Goal: Transaction & Acquisition: Purchase product/service

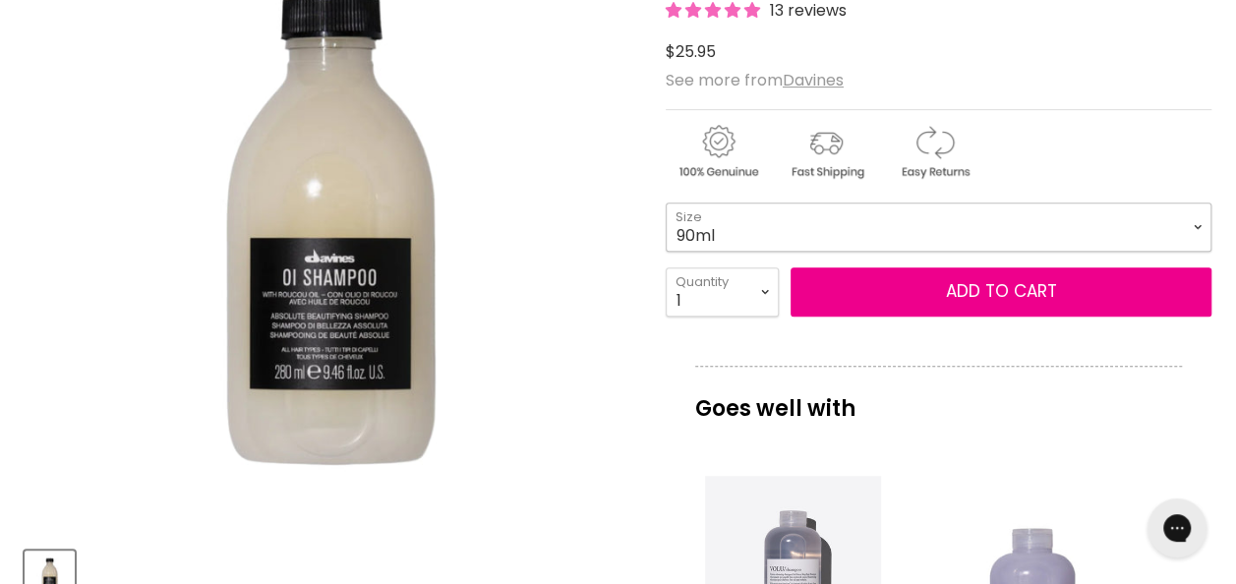
click at [781, 234] on select "90ml 280ml 1 Litre" at bounding box center [939, 227] width 546 height 49
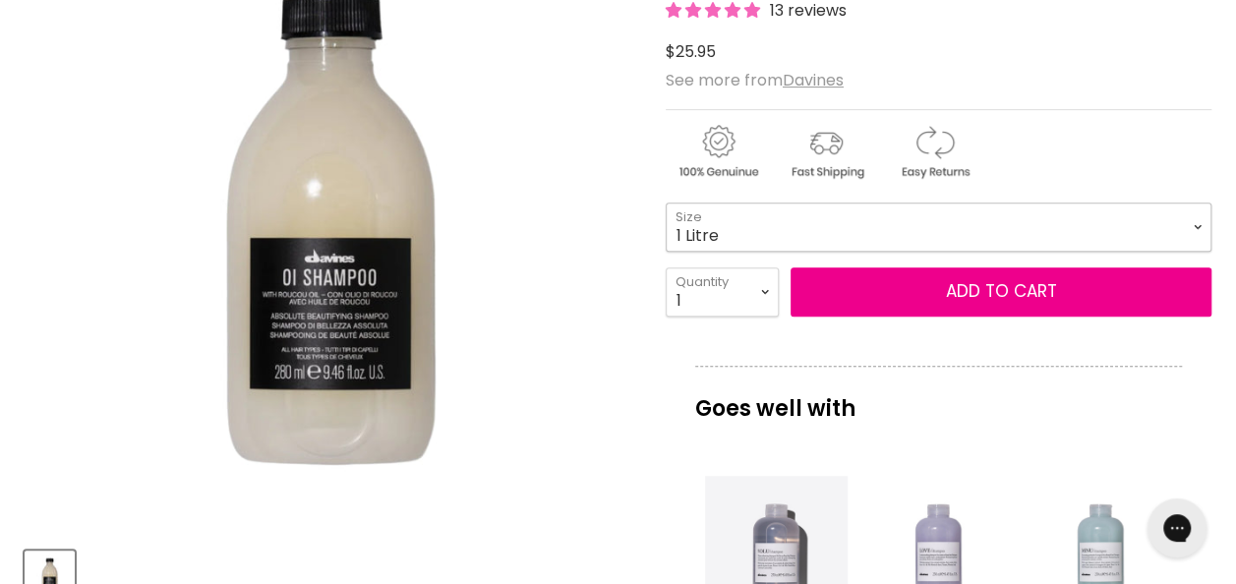
click at [666, 203] on select "90ml 280ml 1 Litre" at bounding box center [939, 227] width 546 height 49
select select "1 Litre"
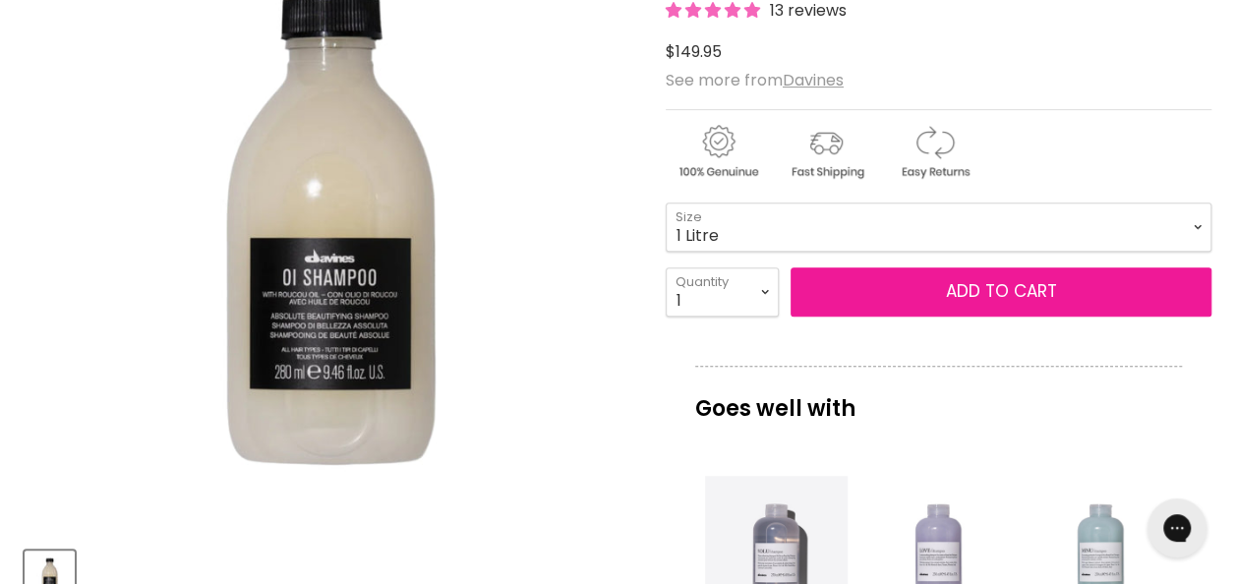
click at [959, 279] on button "Add to cart" at bounding box center [1000, 291] width 421 height 49
click at [997, 297] on button "Add to cart" at bounding box center [1000, 291] width 421 height 49
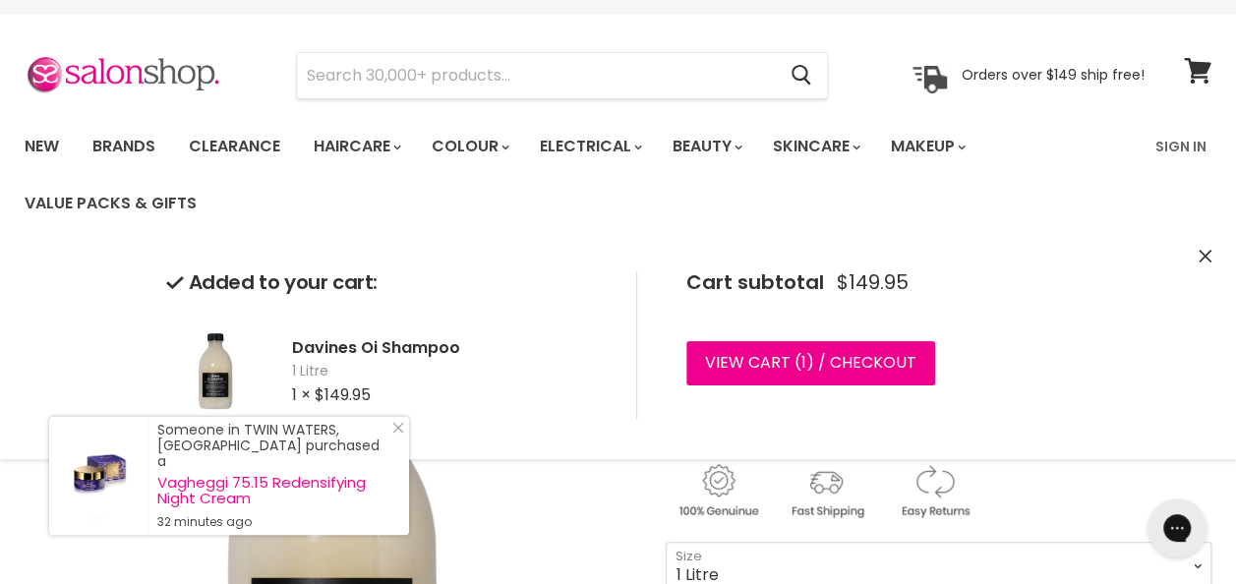
scroll to position [34, 0]
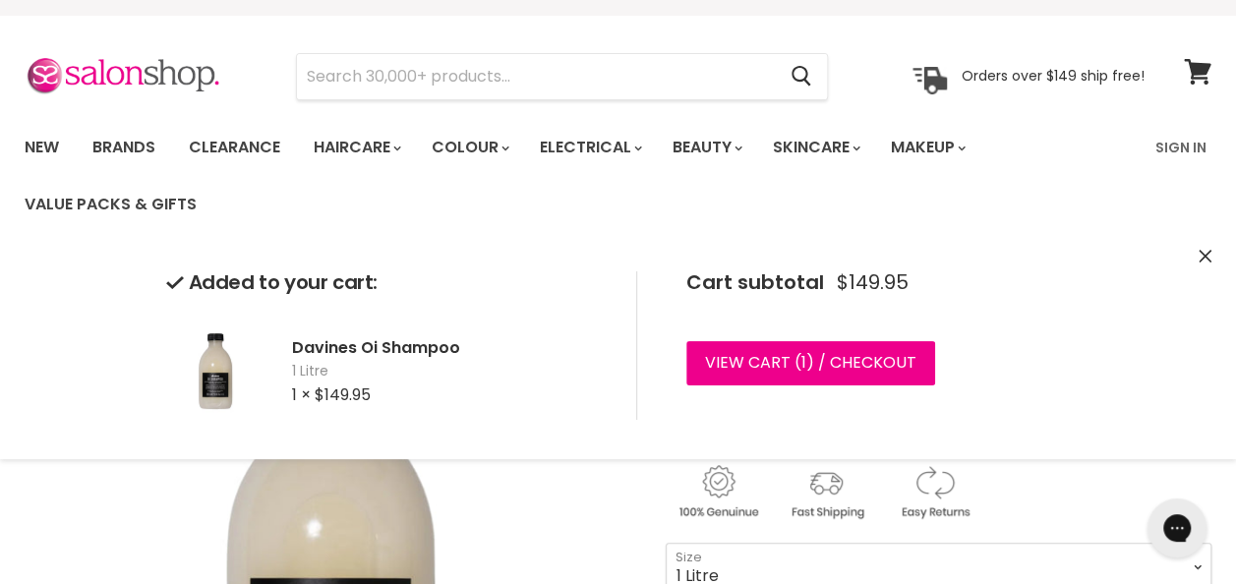
click at [1199, 256] on icon "Close" at bounding box center [1204, 256] width 13 height 13
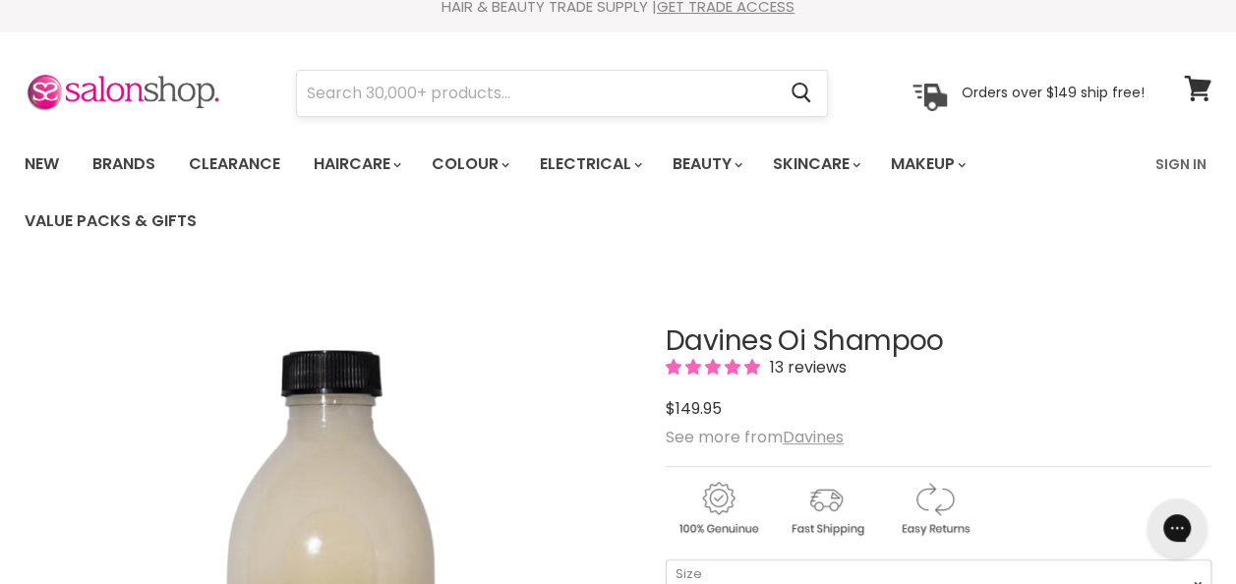
scroll to position [16, 0]
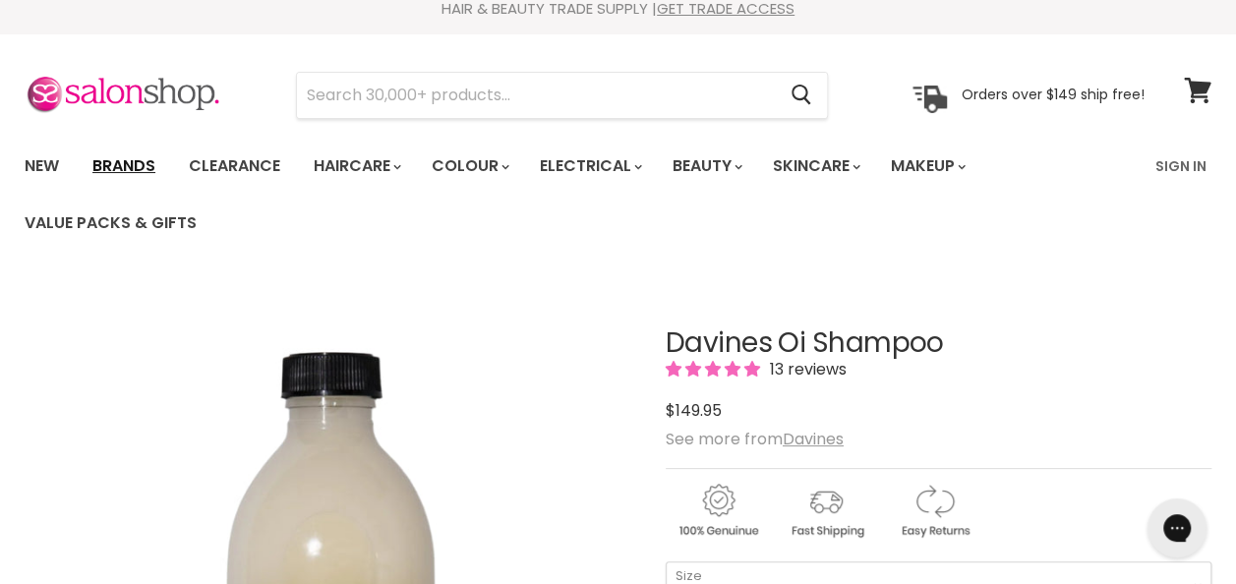
click at [138, 165] on link "Brands" at bounding box center [124, 165] width 92 height 41
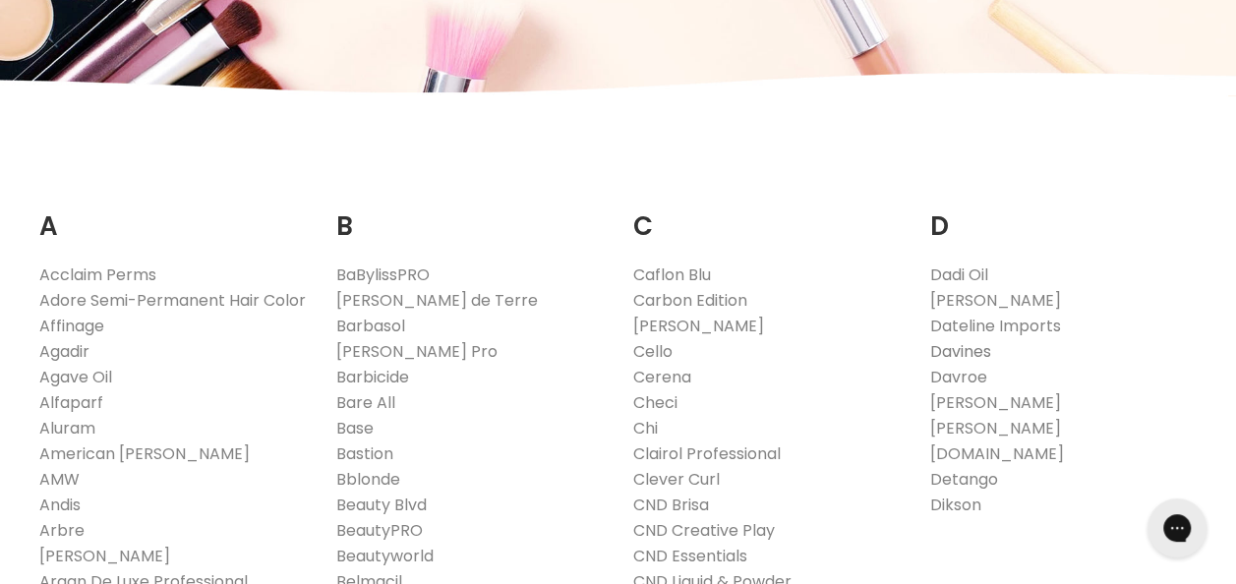
click at [960, 350] on link "Davines" at bounding box center [959, 351] width 61 height 23
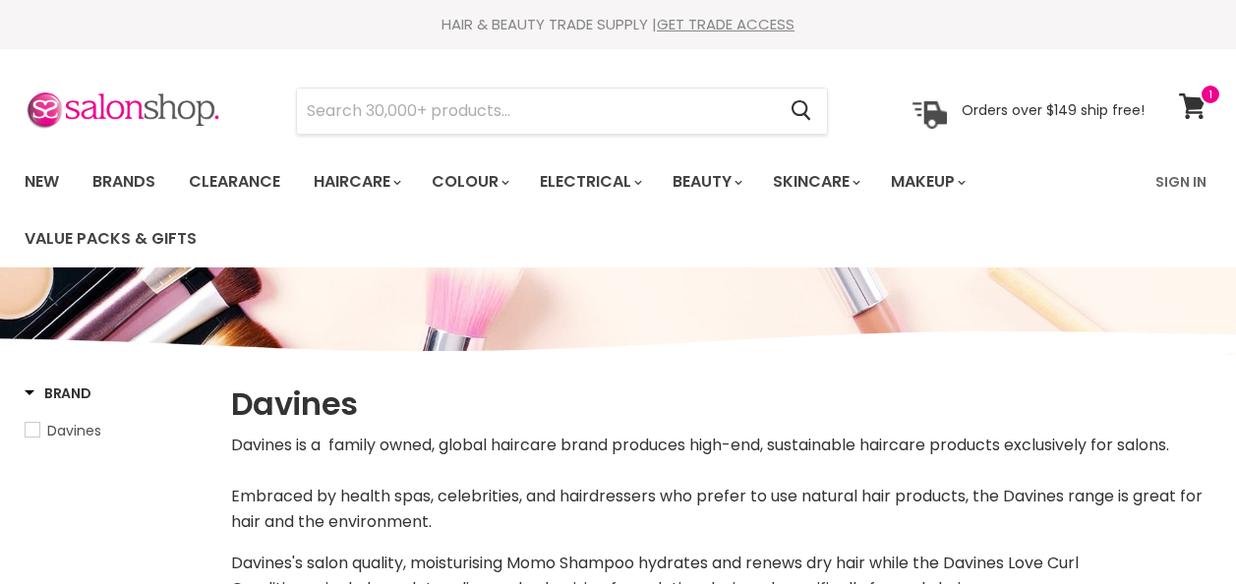
select select "manual"
click at [524, 102] on input "Search" at bounding box center [536, 110] width 478 height 45
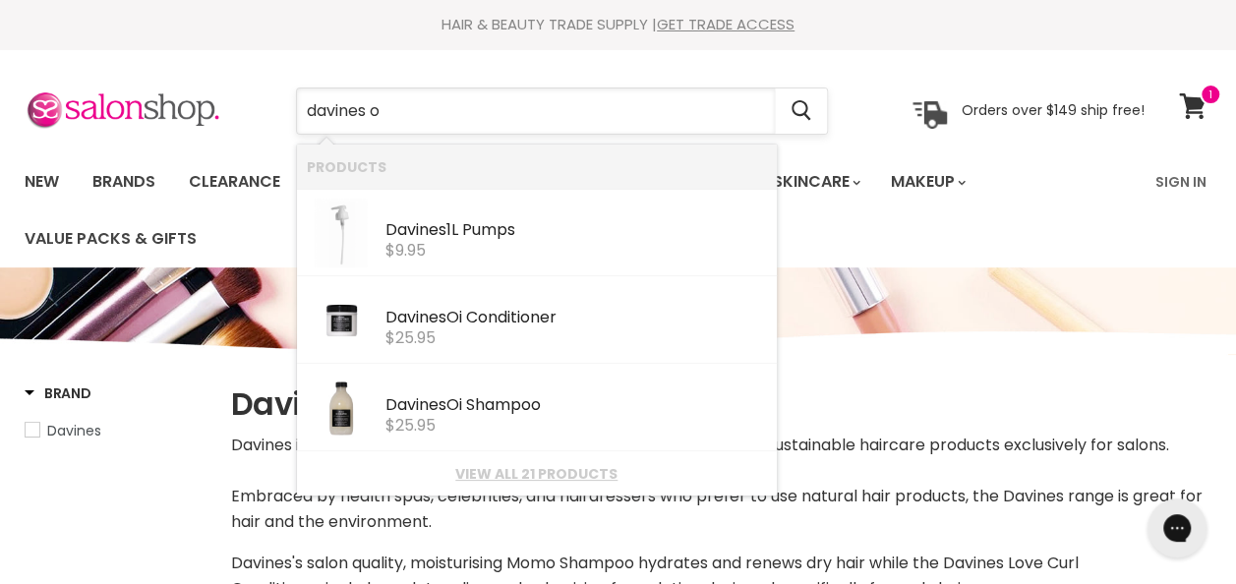
type input "davines oi"
click at [489, 244] on div "$25.95" at bounding box center [575, 251] width 381 height 18
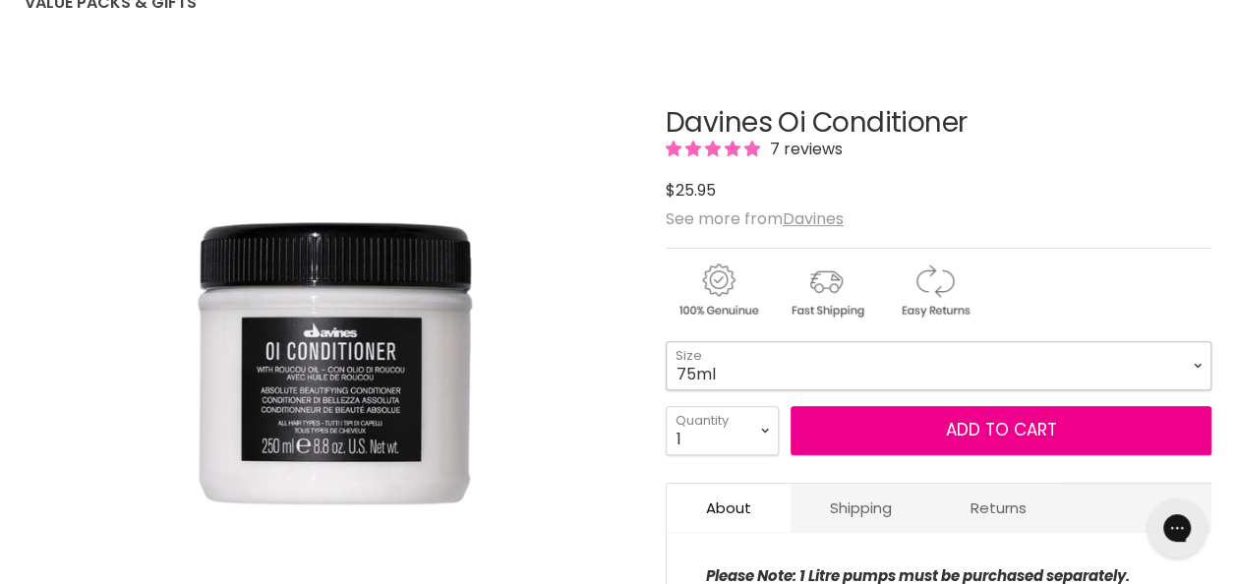
click at [809, 363] on select "75ml 250ml 1 Litre" at bounding box center [939, 365] width 546 height 49
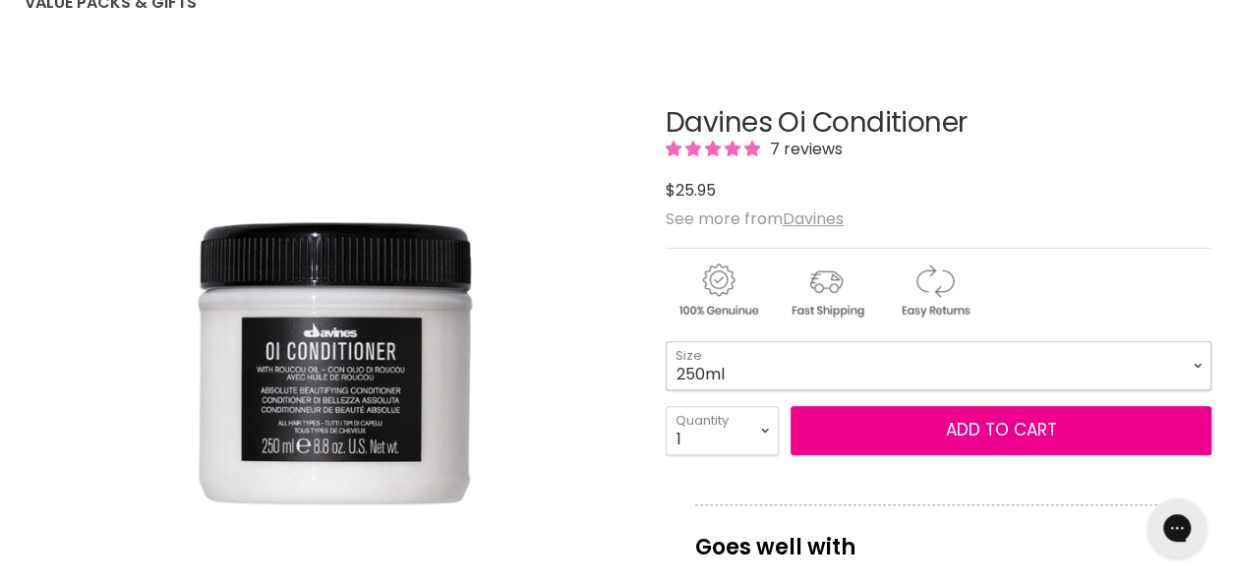
click at [666, 341] on select "75ml 250ml 1 Litre" at bounding box center [939, 365] width 546 height 49
click at [775, 348] on select "75ml 250ml 1 Litre" at bounding box center [939, 365] width 546 height 49
click at [666, 341] on select "75ml 250ml 1 Litre" at bounding box center [939, 365] width 546 height 49
select select "1 Litre"
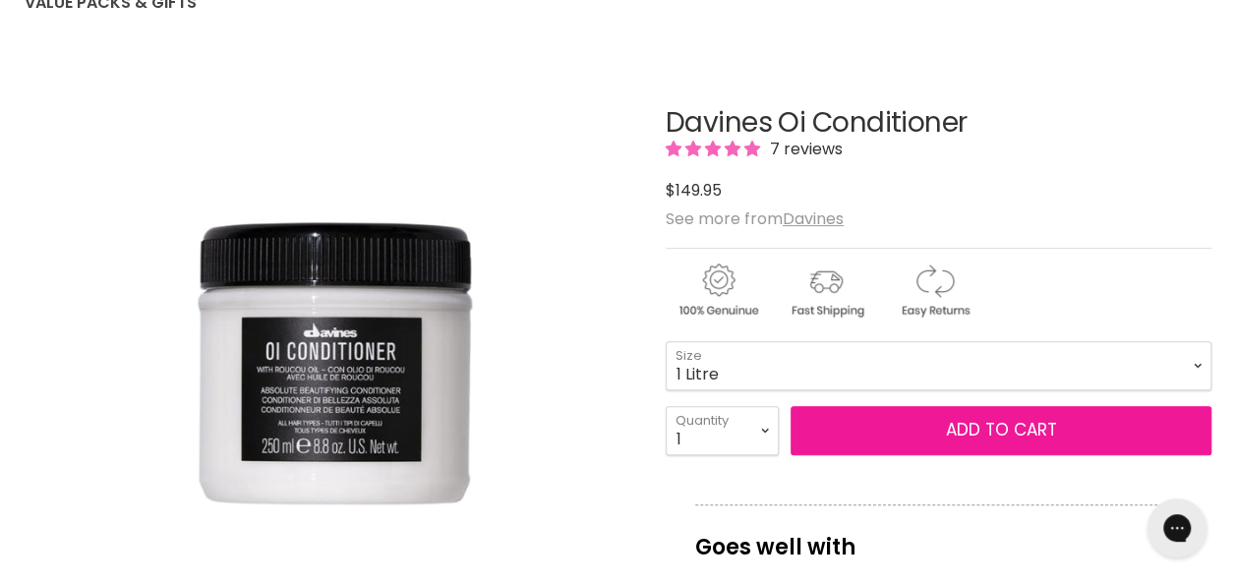
click at [889, 423] on button "Add to cart" at bounding box center [1000, 430] width 421 height 49
click at [891, 424] on button "Add to cart" at bounding box center [1000, 430] width 421 height 49
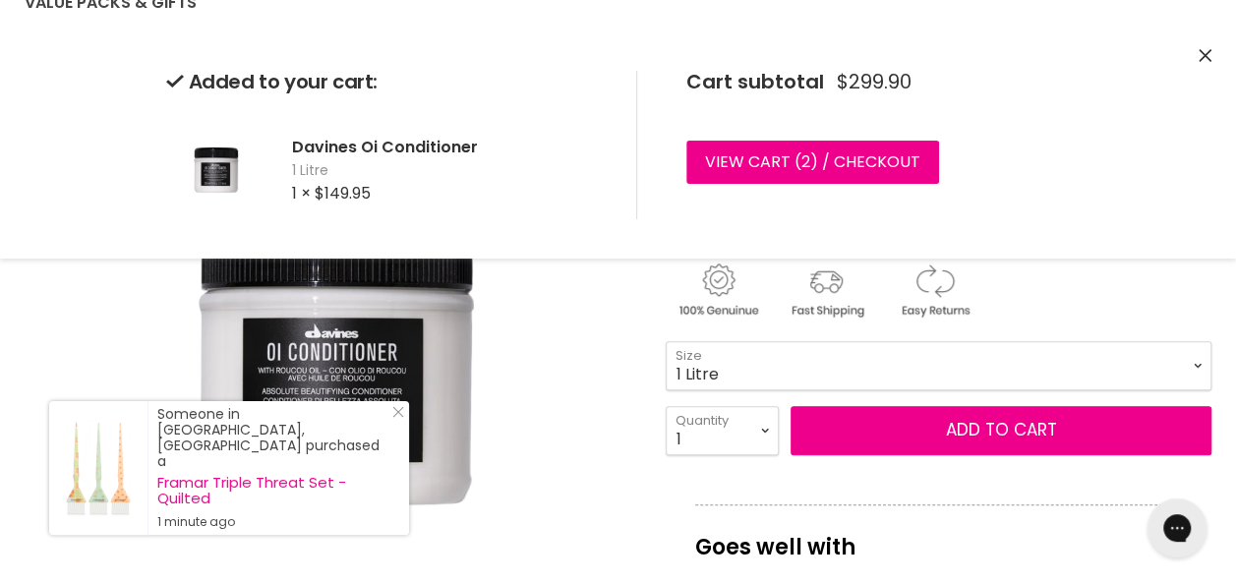
click at [580, 469] on img "Davines Oi Conditioner image. Click or Scroll to Zoom." at bounding box center [331, 364] width 611 height 611
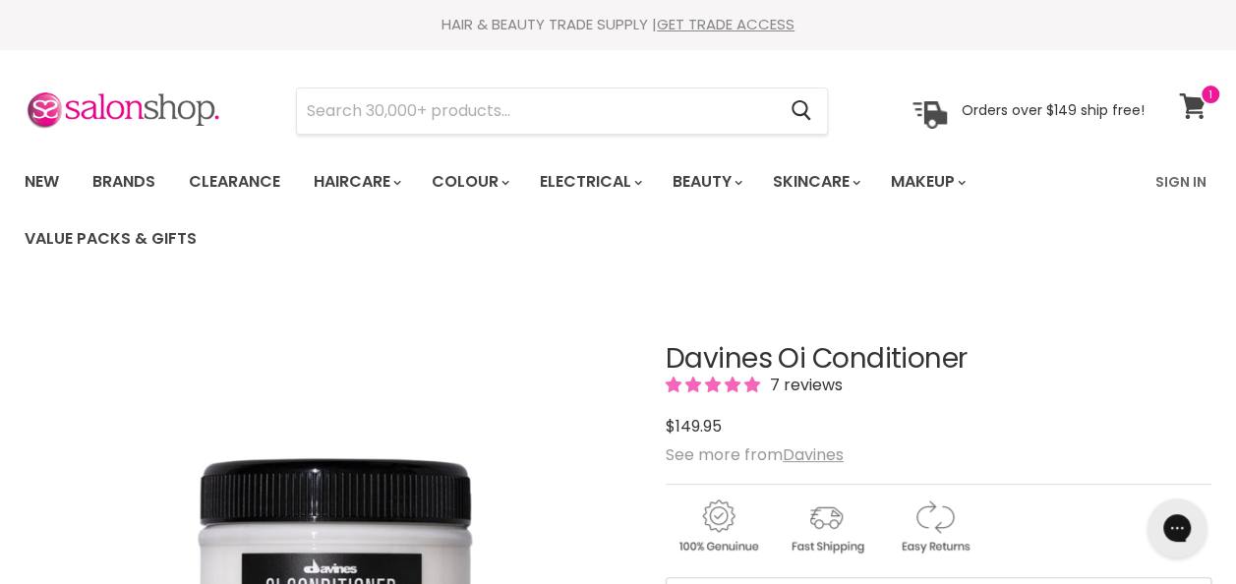
click at [1189, 102] on icon at bounding box center [1192, 106] width 27 height 26
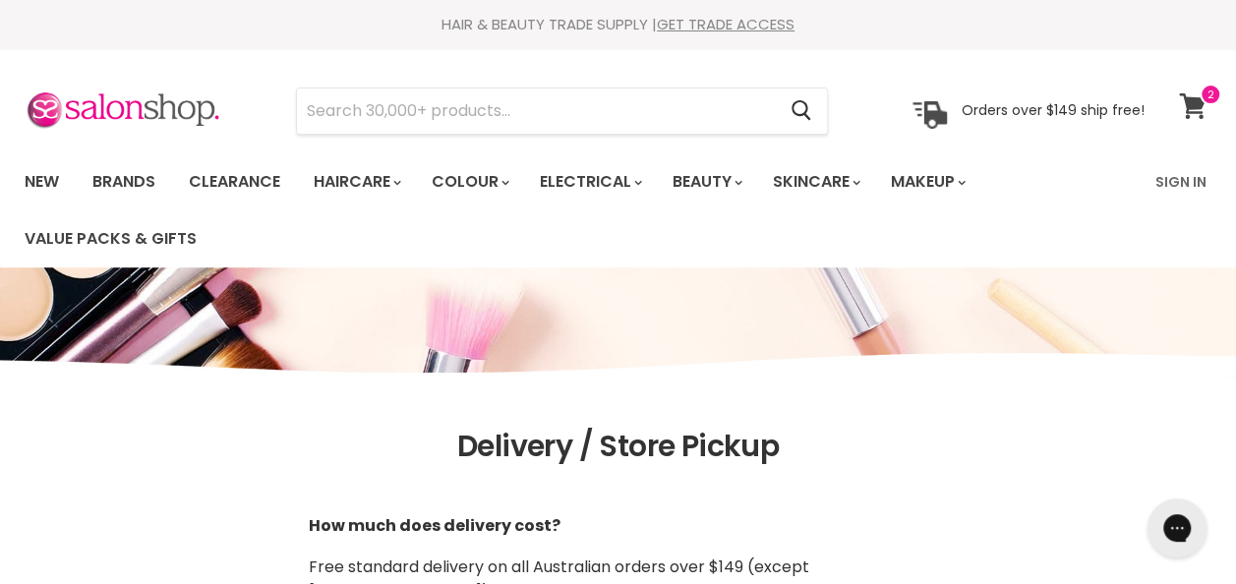
click at [1193, 103] on icon at bounding box center [1192, 106] width 27 height 26
